Goal: Transaction & Acquisition: Book appointment/travel/reservation

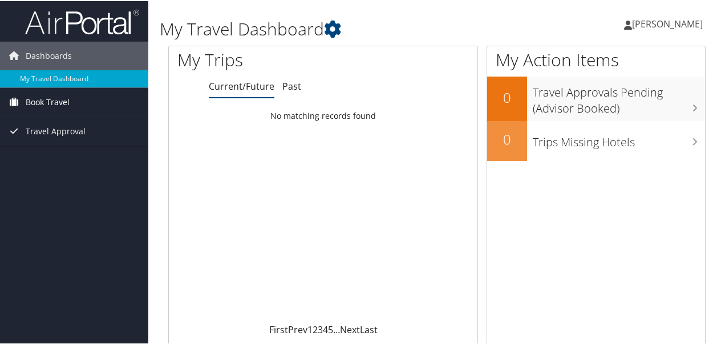
click at [73, 102] on link "Book Travel" at bounding box center [74, 101] width 148 height 29
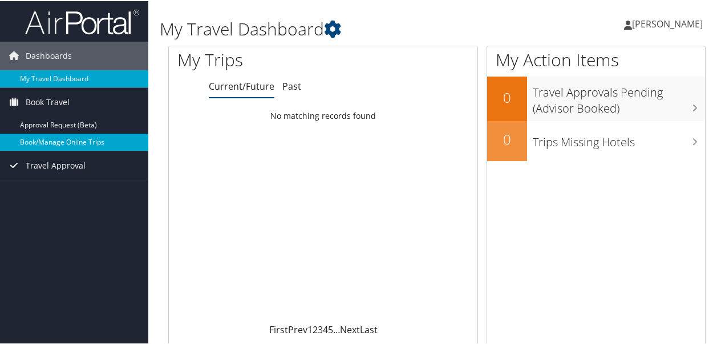
click at [79, 140] on link "Book/Manage Online Trips" at bounding box center [74, 140] width 148 height 17
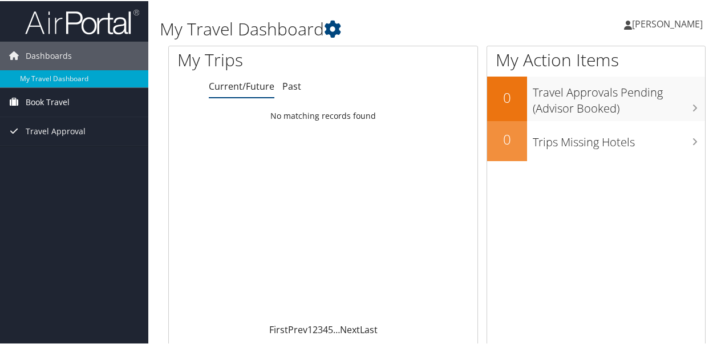
click at [51, 101] on span "Book Travel" at bounding box center [48, 101] width 44 height 29
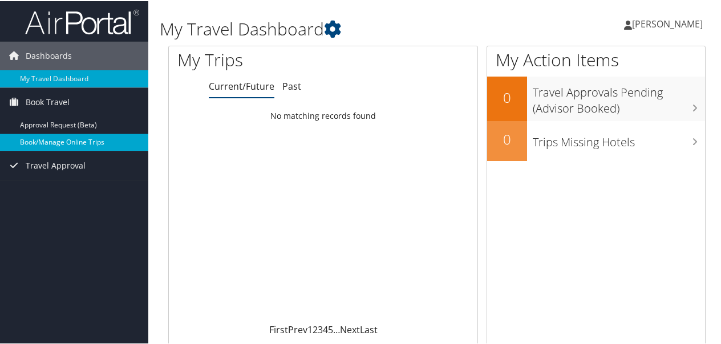
click at [53, 139] on link "Book/Manage Online Trips" at bounding box center [74, 140] width 148 height 17
